Goal: Information Seeking & Learning: Learn about a topic

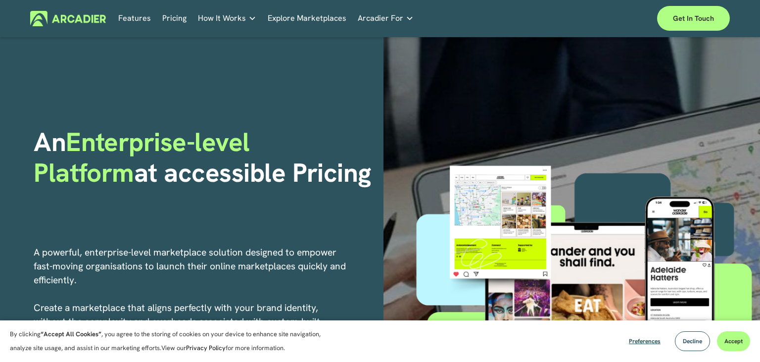
click at [174, 17] on link "Pricing" at bounding box center [174, 18] width 24 height 15
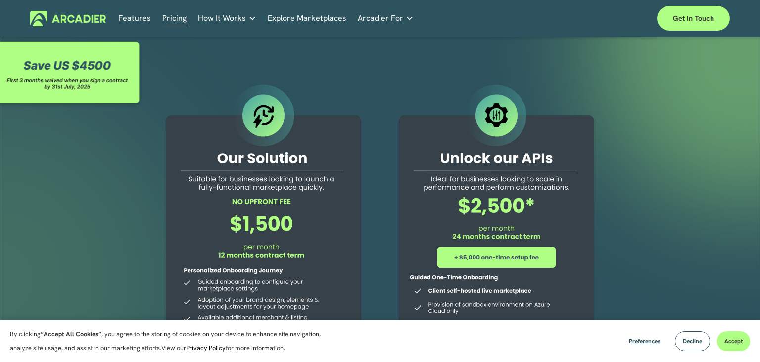
click at [133, 16] on link "Features" at bounding box center [134, 18] width 33 height 15
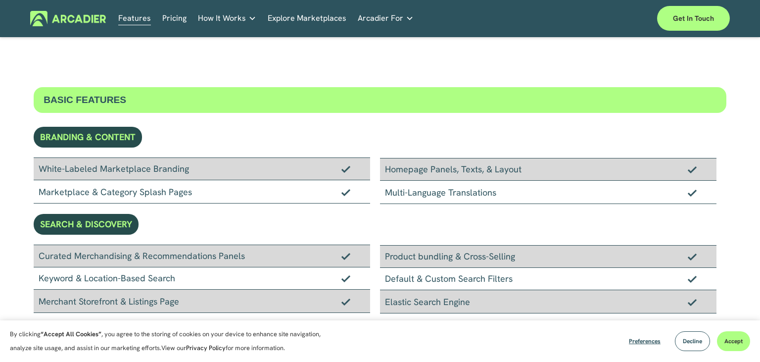
click at [83, 19] on img at bounding box center [68, 18] width 76 height 15
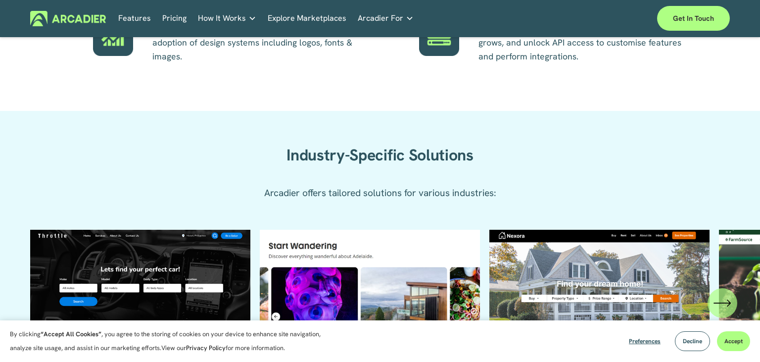
scroll to position [627, 0]
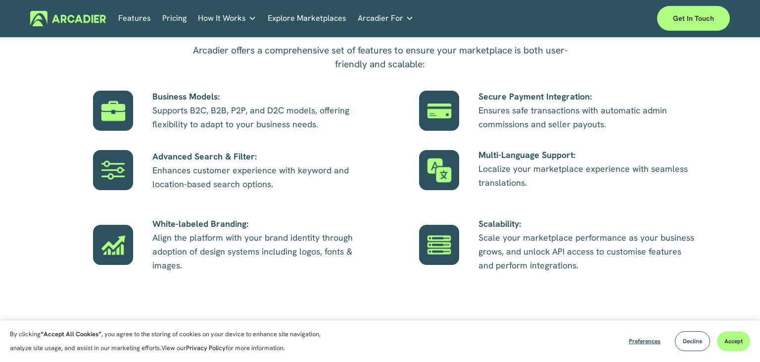
click at [195, 115] on p "Business Models: Supports B2C, B2B, P2P, and D2C models, offering flexibility t…" at bounding box center [261, 111] width 218 height 42
click at [120, 113] on div at bounding box center [113, 111] width 40 height 40
click at [235, 112] on p "Business Models: Supports B2C, B2B, P2P, and D2C models, offering flexibility t…" at bounding box center [261, 111] width 218 height 42
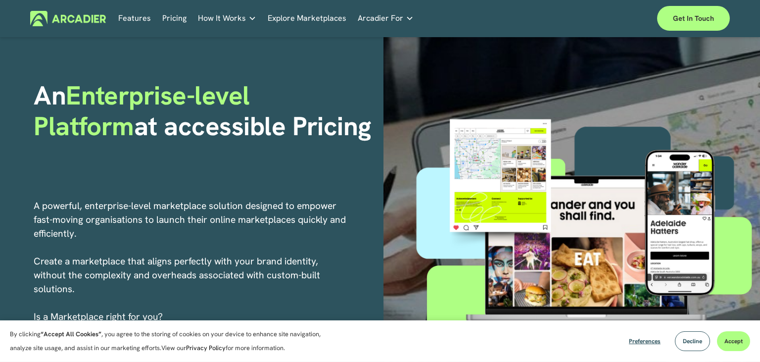
scroll to position [0, 0]
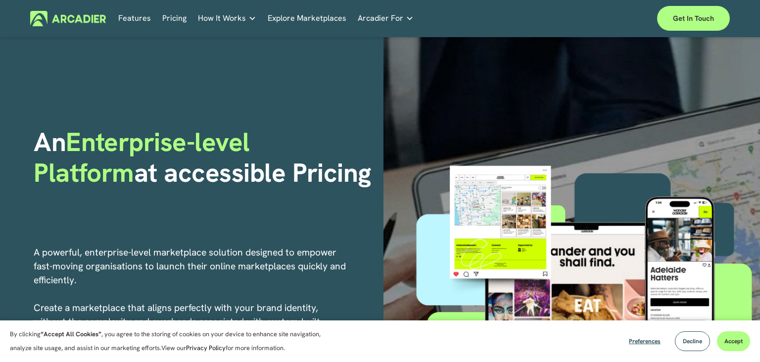
click at [0, 0] on link "Retail Marketplaces Whatever you are offering to your customer, we bring it all…" at bounding box center [0, 0] width 0 height 0
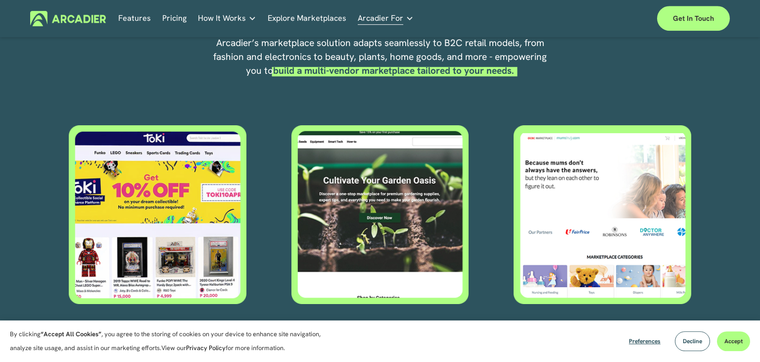
scroll to position [313, 0]
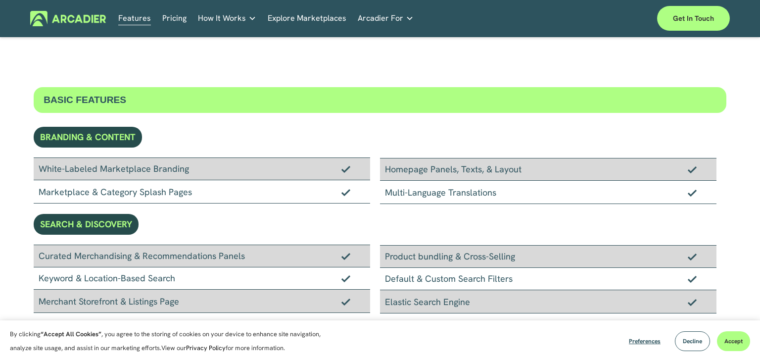
click at [118, 138] on div "BRANDING & CONTENT" at bounding box center [88, 137] width 108 height 21
click at [79, 232] on div "SEARCH & DISCOVERY" at bounding box center [86, 224] width 105 height 21
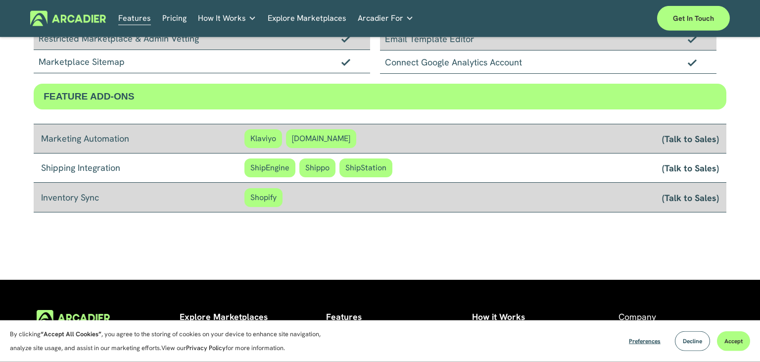
scroll to position [810, 0]
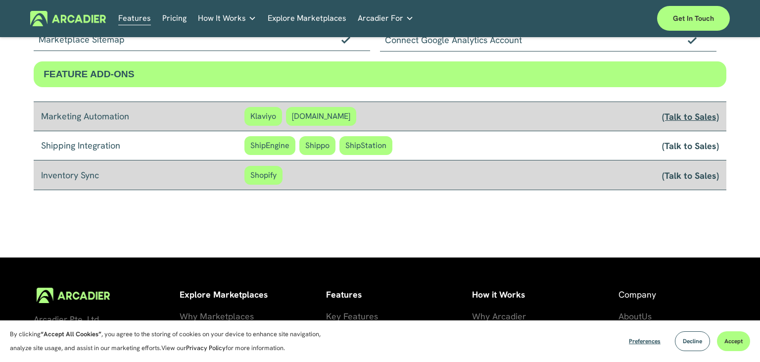
click at [682, 113] on link "(Talk to Sales)" at bounding box center [690, 116] width 57 height 12
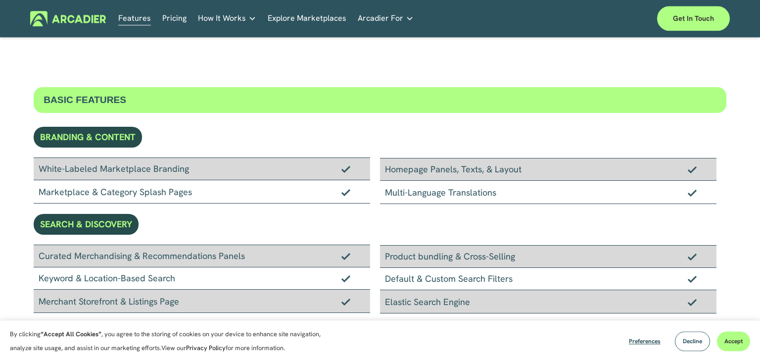
scroll to position [0, 0]
click at [296, 164] on div "White-Labeled Marketplace Branding" at bounding box center [202, 168] width 336 height 23
click at [292, 165] on div "White-Labeled Marketplace Branding" at bounding box center [202, 168] width 336 height 23
click at [235, 193] on div "Marketplace & Category Splash Pages" at bounding box center [202, 191] width 336 height 23
click at [353, 194] on div "Marketplace & Category Splash Pages" at bounding box center [202, 191] width 336 height 23
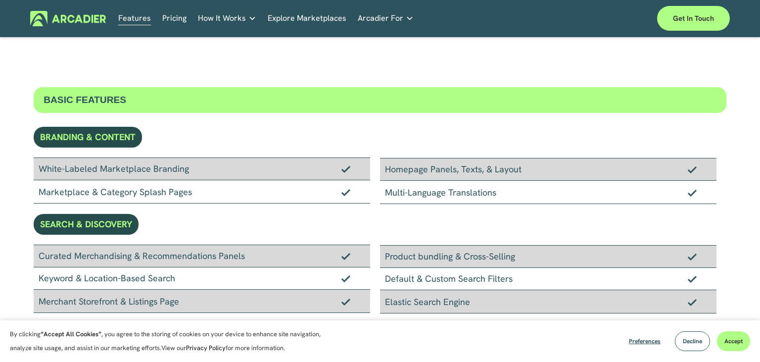
click at [96, 135] on div "BRANDING & CONTENT" at bounding box center [88, 137] width 108 height 21
click at [114, 104] on div "BASIC FEATURES" at bounding box center [380, 100] width 693 height 26
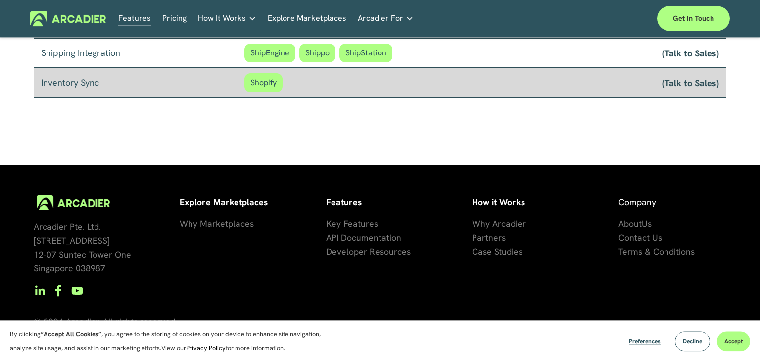
scroll to position [914, 0]
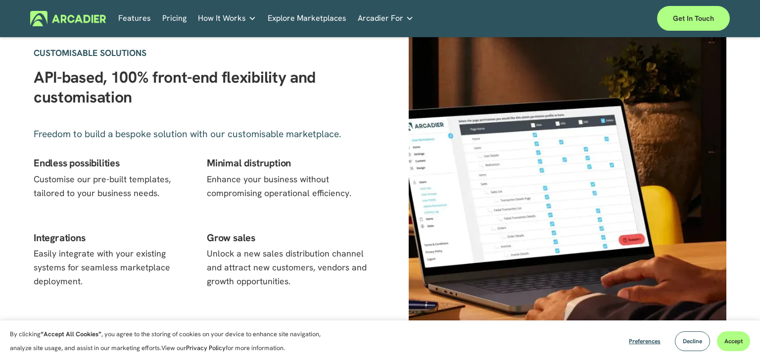
scroll to position [1254, 0]
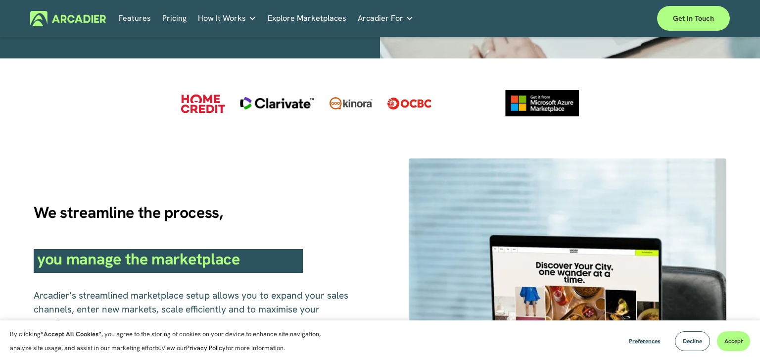
scroll to position [470, 0]
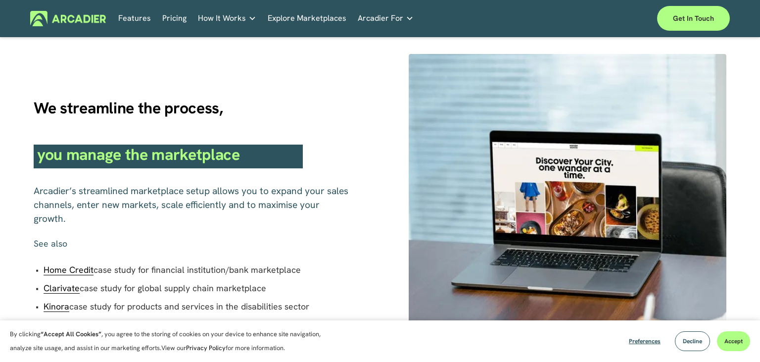
click at [111, 153] on h2 "you manage the marketplace" at bounding box center [168, 156] width 269 height 24
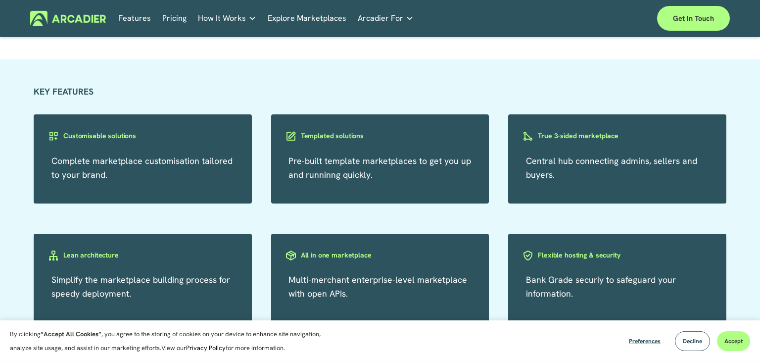
scroll to position [888, 0]
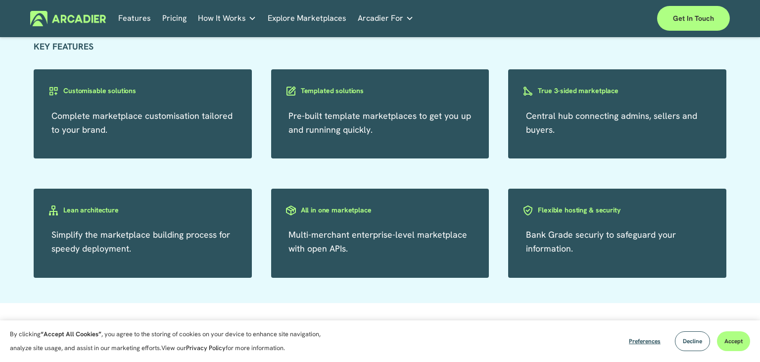
click at [147, 98] on div "Customisable solutions" at bounding box center [98, 99] width 129 height 30
click at [332, 118] on span "Pre-built template marketplaces to get you up and runninng quickly." at bounding box center [379, 122] width 183 height 25
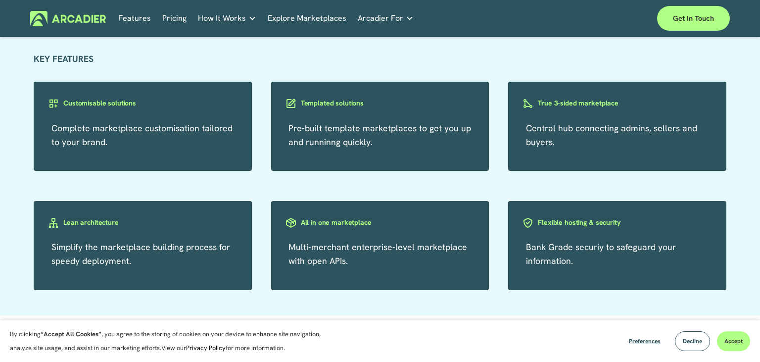
scroll to position [876, 0]
click at [320, 222] on h3 "All in one marketplace" at bounding box center [336, 222] width 71 height 9
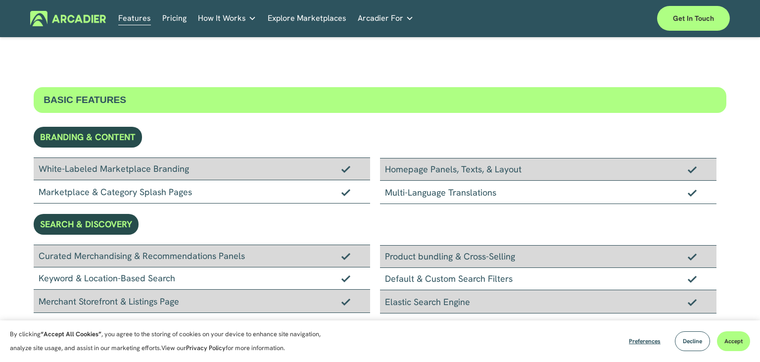
click at [433, 194] on div "Multi-Language Translations" at bounding box center [548, 192] width 336 height 23
click at [505, 176] on div "Homepage Panels, Texts, & Layout" at bounding box center [548, 169] width 336 height 23
click at [475, 171] on div "Homepage Panels, Texts, & Layout" at bounding box center [548, 169] width 336 height 23
click at [222, 175] on div "White-Labeled Marketplace Branding" at bounding box center [202, 168] width 336 height 23
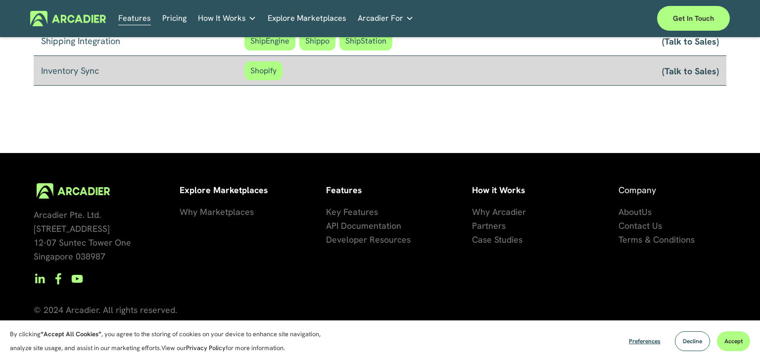
scroll to position [758, 0]
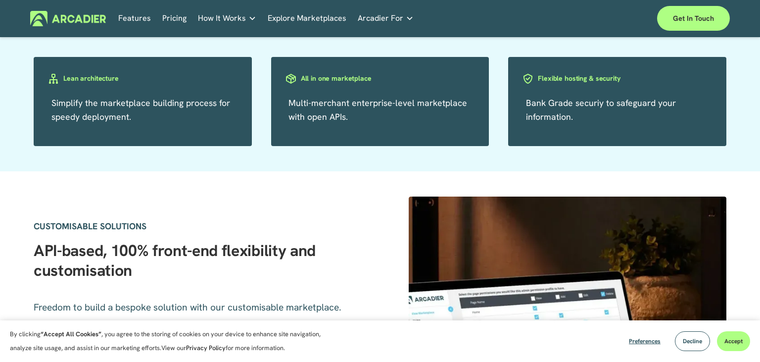
scroll to position [1020, 0]
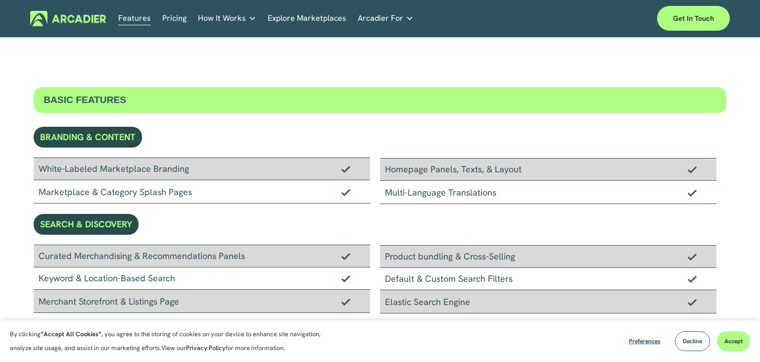
scroll to position [52, 0]
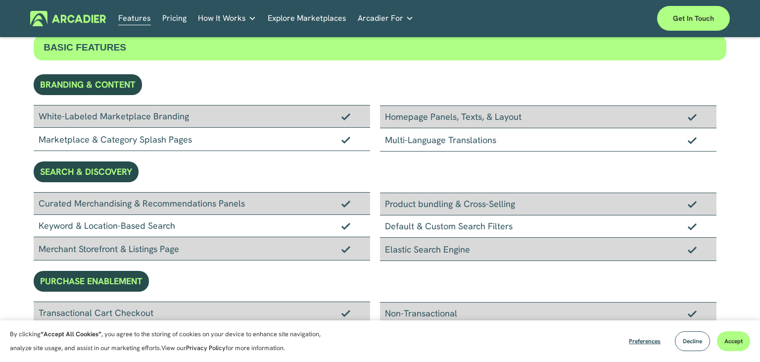
click at [101, 88] on div "BRANDING & CONTENT" at bounding box center [88, 84] width 108 height 21
click at [83, 180] on div "SEARCH & DISCOVERY" at bounding box center [86, 171] width 105 height 21
click at [172, 17] on link "Pricing" at bounding box center [174, 18] width 24 height 15
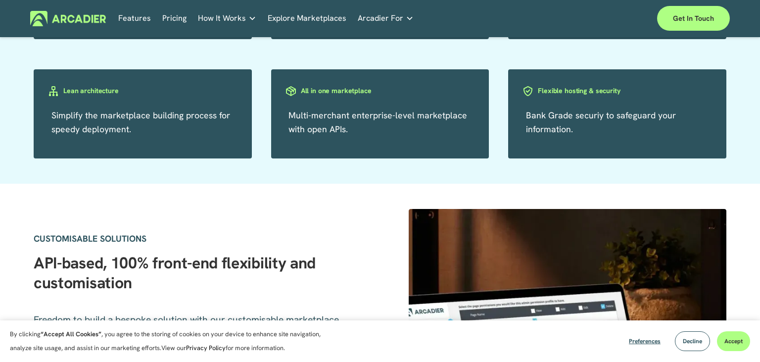
scroll to position [1008, 0]
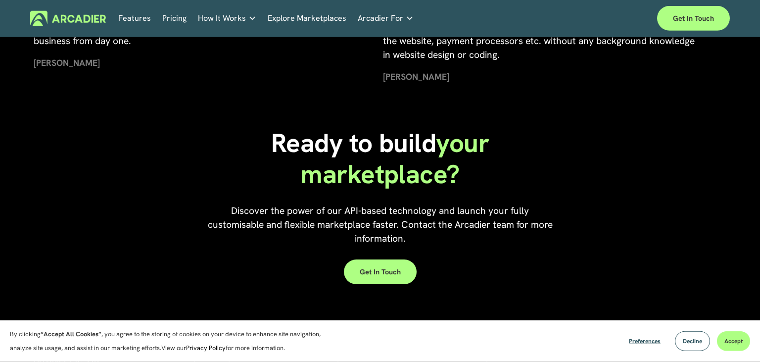
scroll to position [2717, 0]
